Goal: Communication & Community: Answer question/provide support

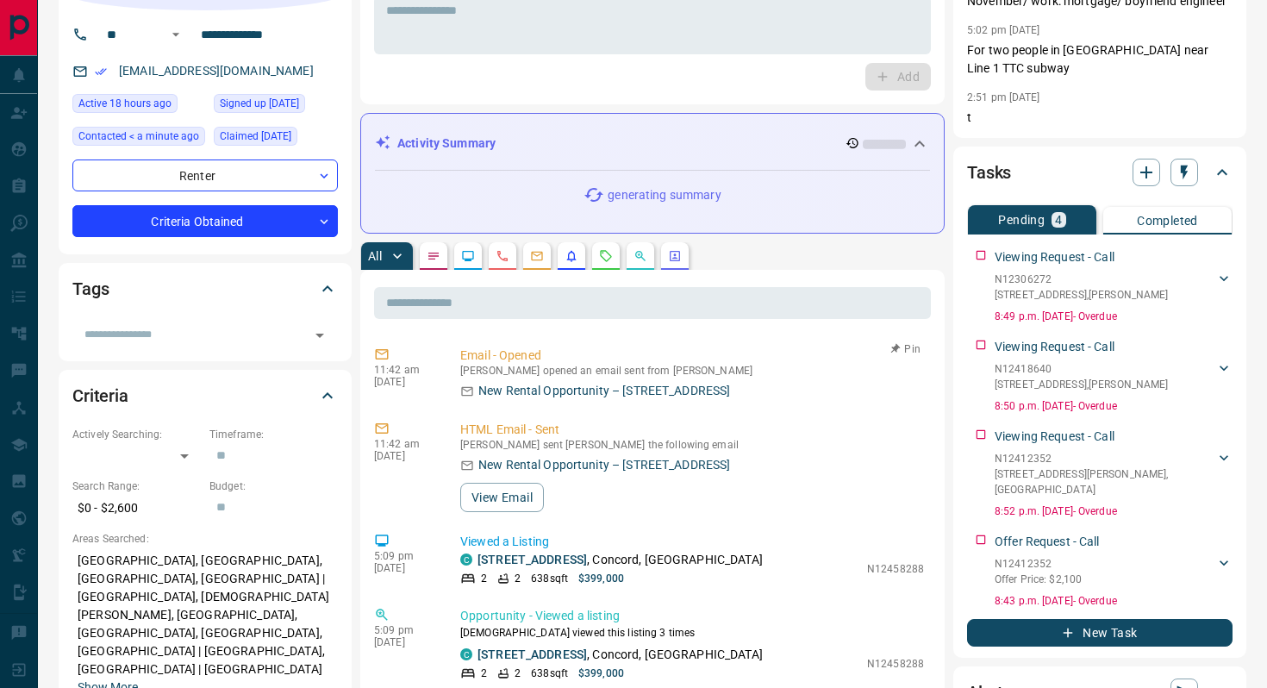
scroll to position [22, 0]
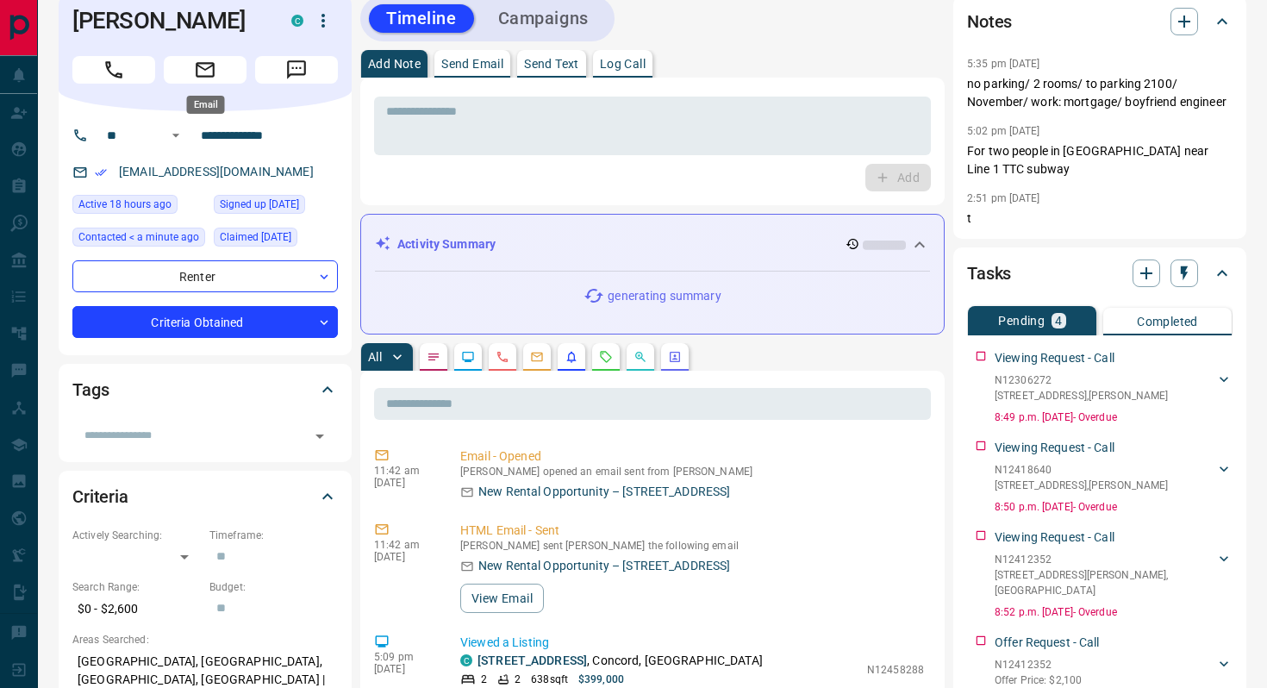
click at [210, 70] on icon "Email" at bounding box center [205, 70] width 22 height 22
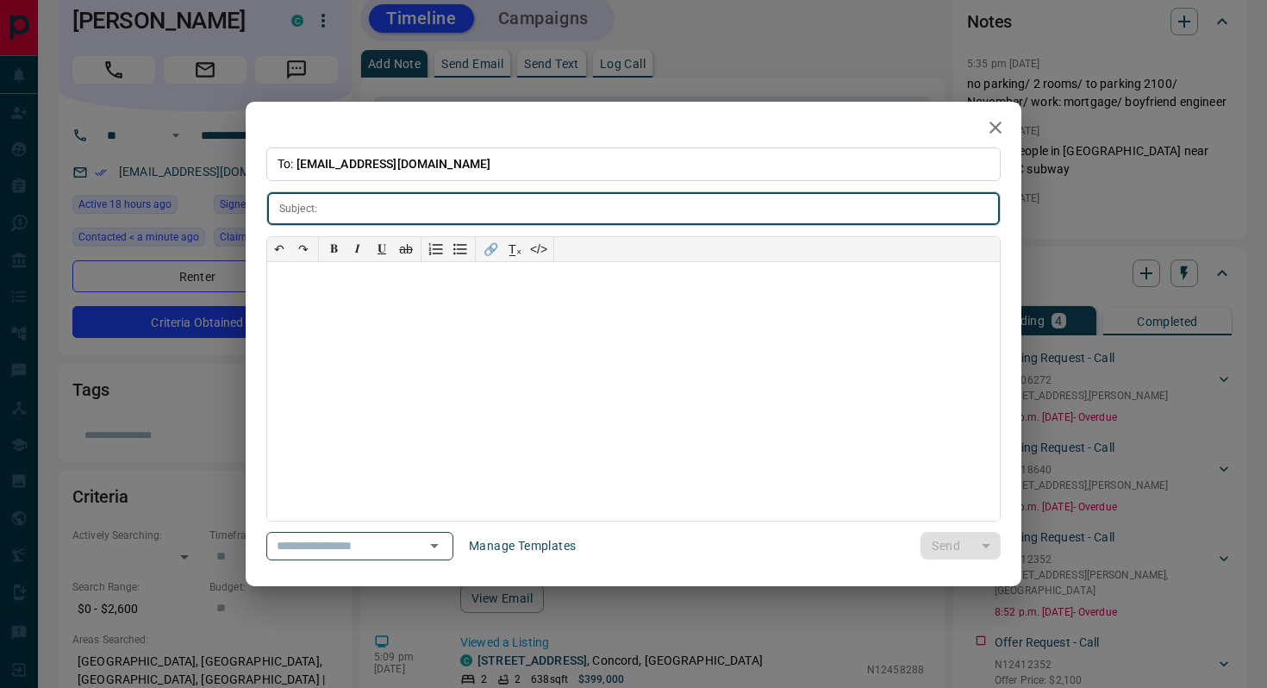
click at [993, 127] on icon "button" at bounding box center [996, 127] width 21 height 21
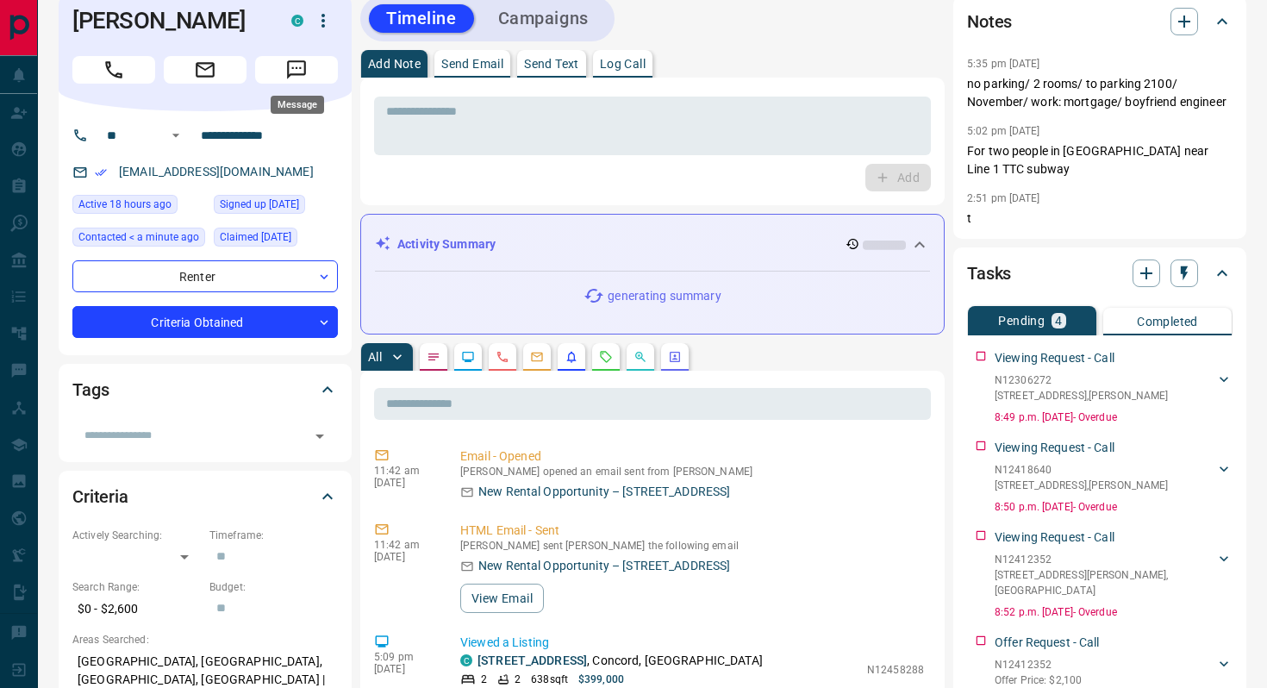
click at [297, 67] on icon "Message" at bounding box center [296, 70] width 22 height 22
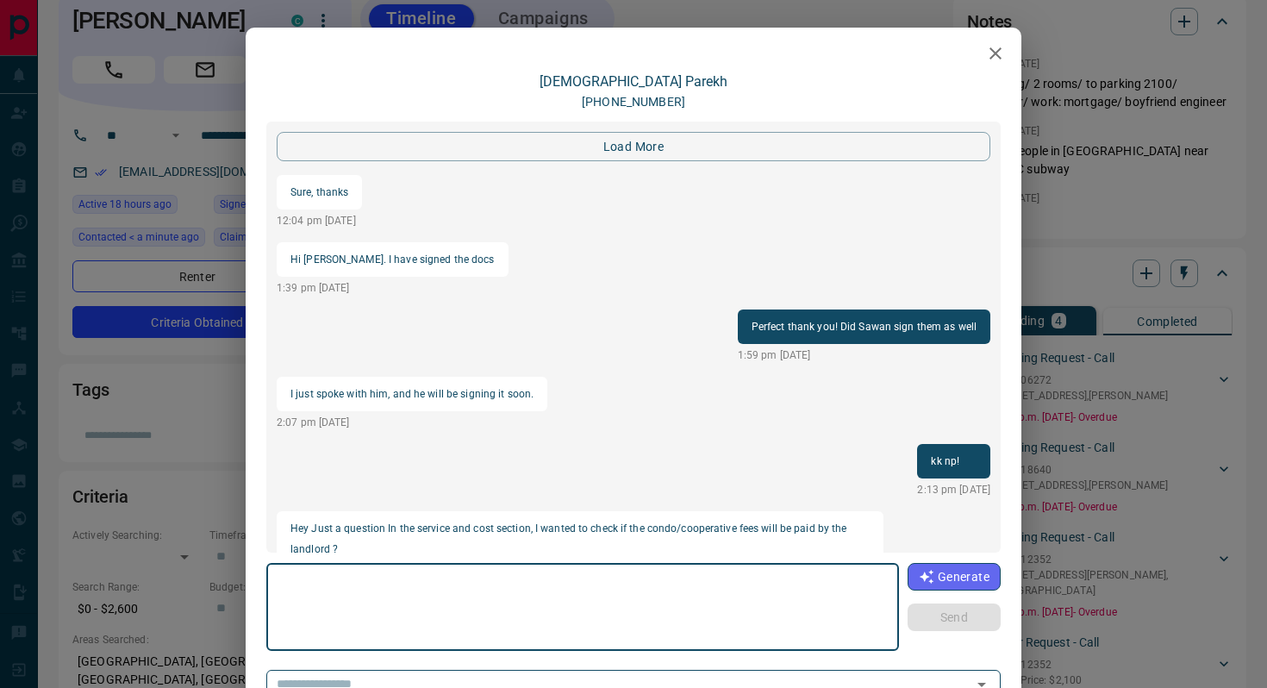
scroll to position [1823, 0]
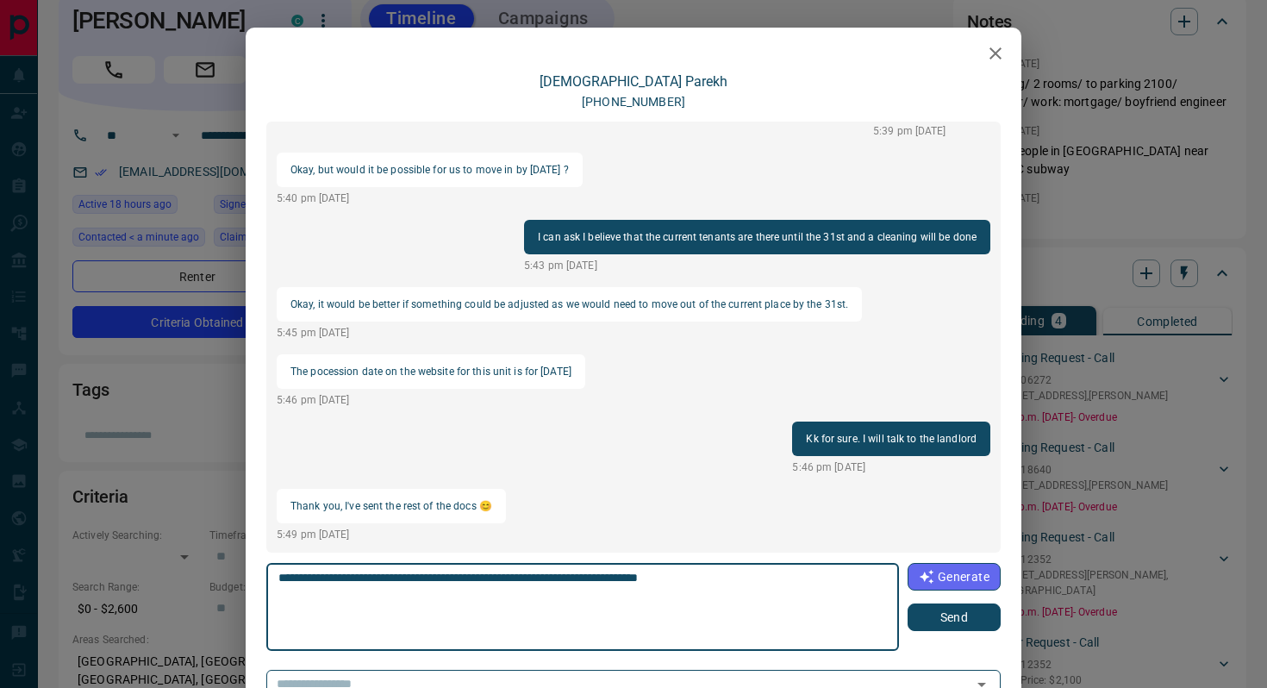
type textarea "**********"
click at [935, 626] on button "Send" at bounding box center [954, 618] width 93 height 28
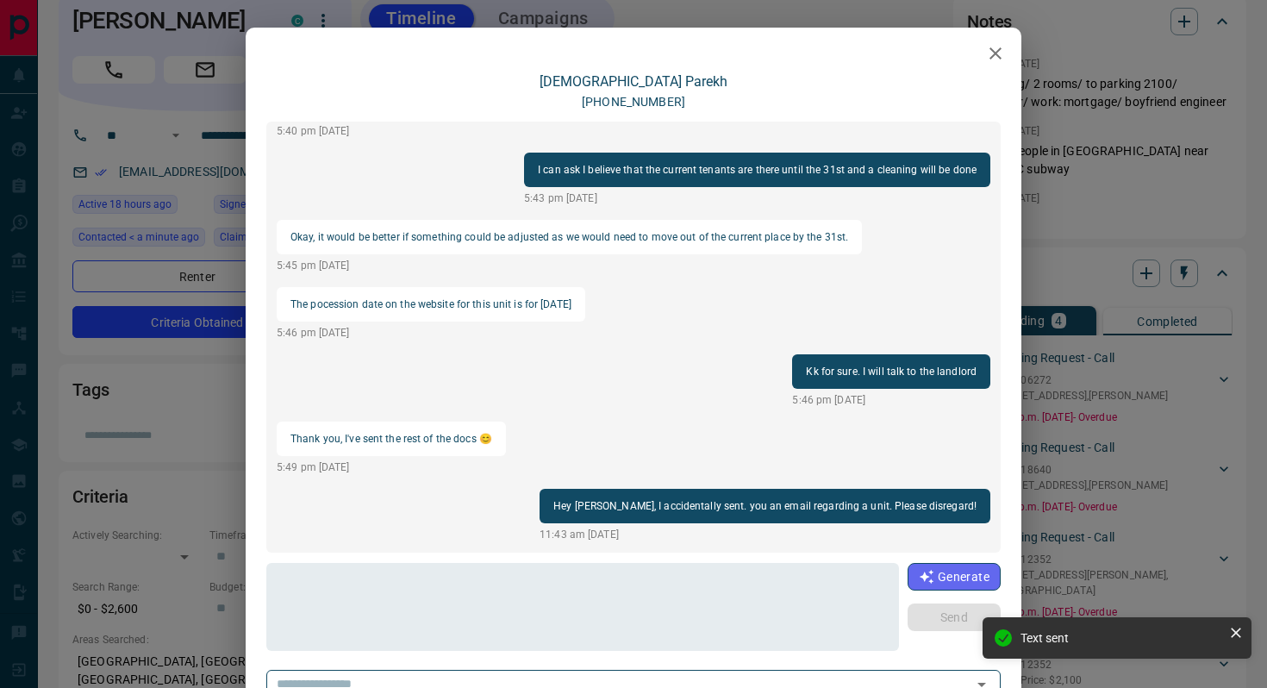
click at [1000, 56] on icon "button" at bounding box center [996, 53] width 21 height 21
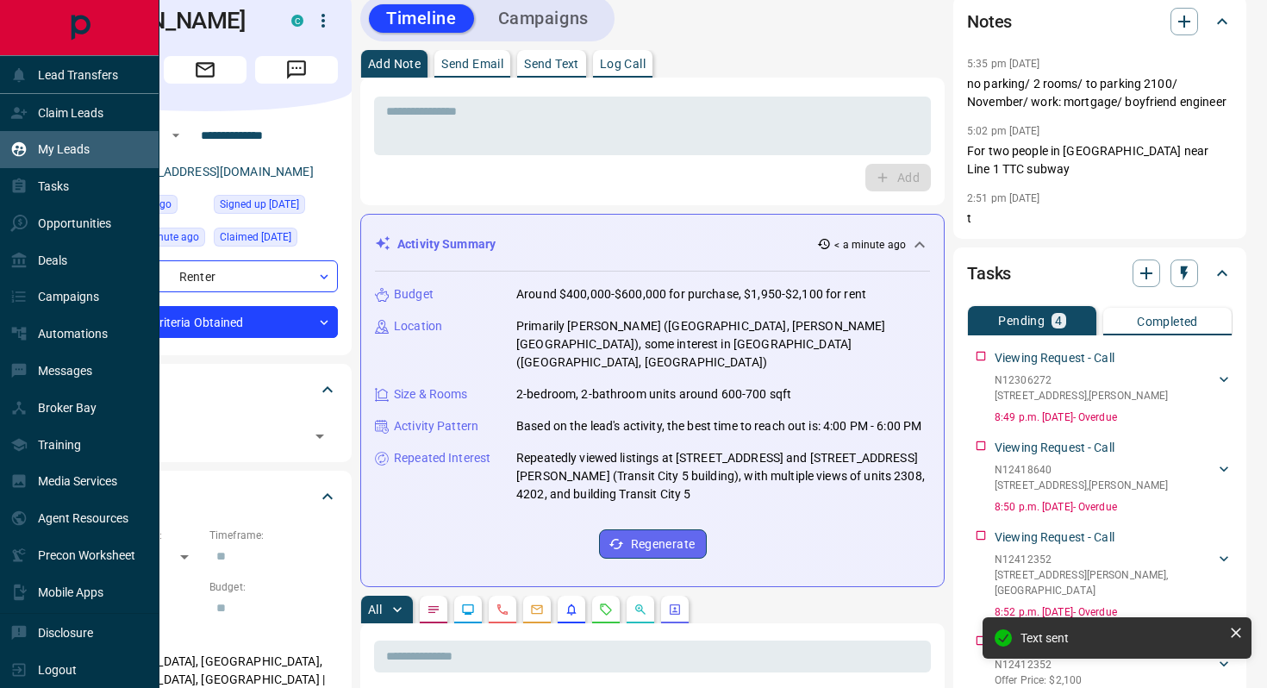
click at [3, 153] on div "My Leads" at bounding box center [80, 149] width 160 height 37
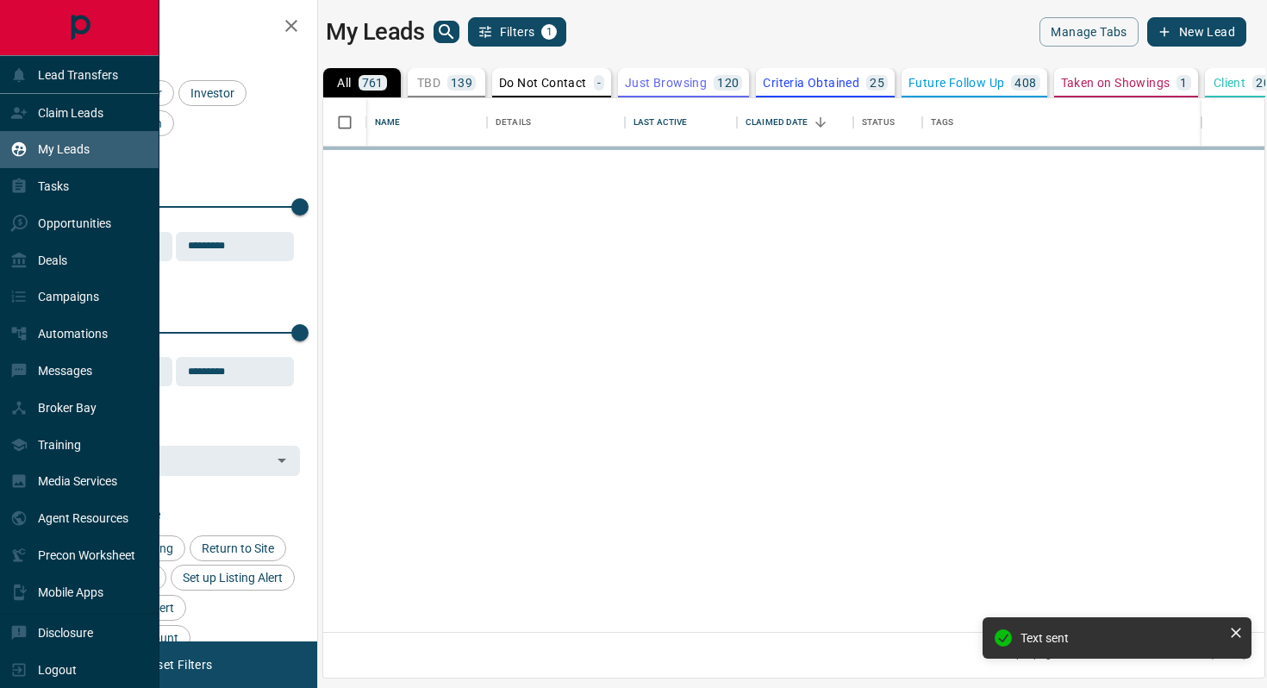
scroll to position [534, 942]
